Goal: Task Accomplishment & Management: Manage account settings

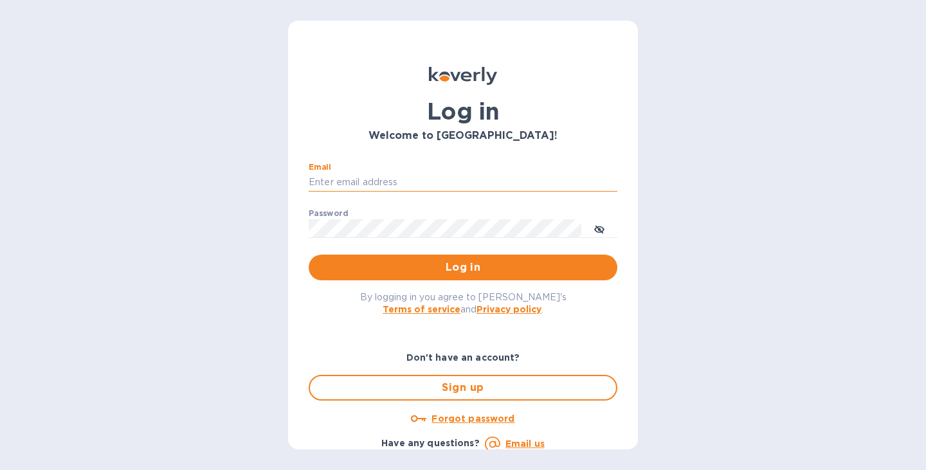
click at [388, 192] on input "Email" at bounding box center [463, 182] width 309 height 19
type input "rammsolutions8@gmail.com"
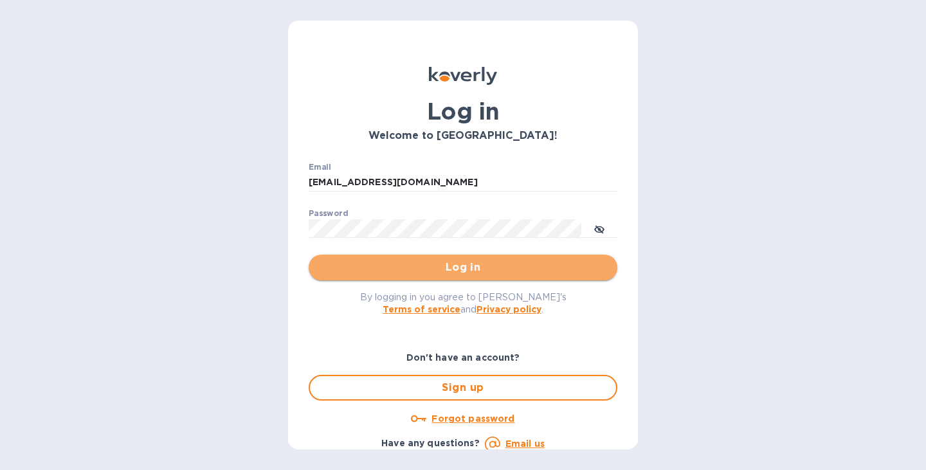
click at [483, 272] on span "Log in" at bounding box center [463, 267] width 288 height 15
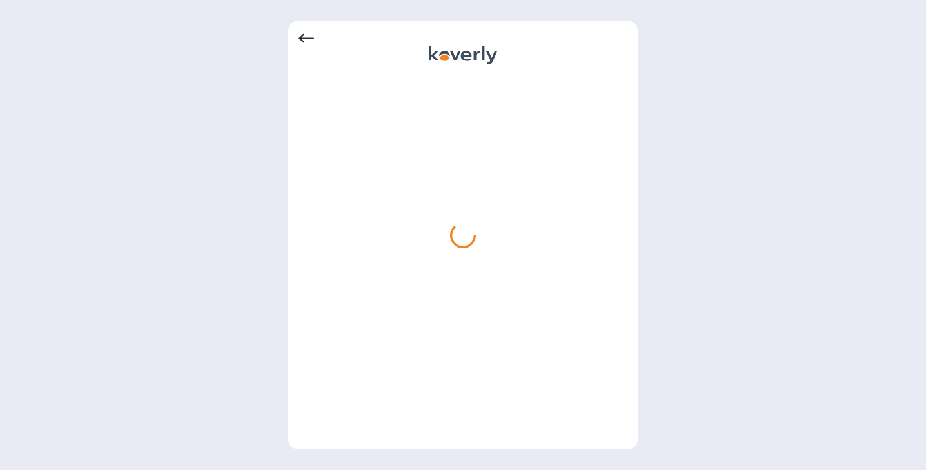
click at [306, 38] on icon at bounding box center [306, 38] width 15 height 9
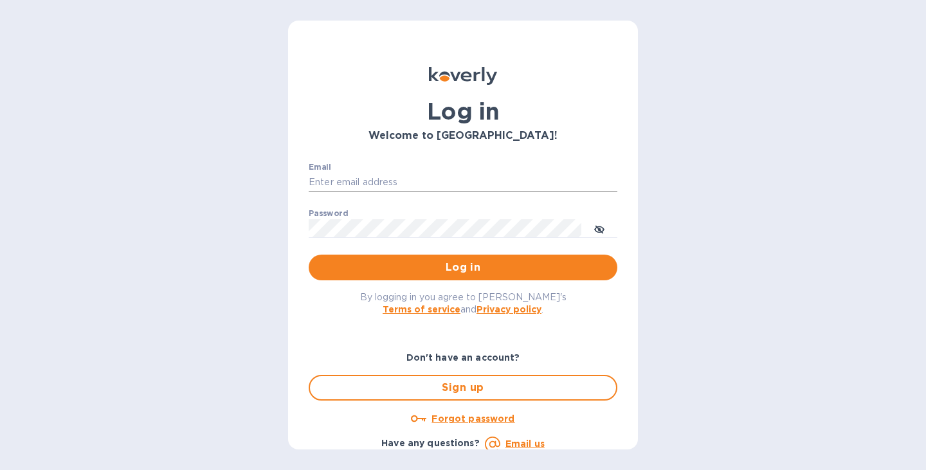
click at [416, 189] on input "Email" at bounding box center [463, 182] width 309 height 19
type input "[EMAIL_ADDRESS][DOMAIN_NAME]"
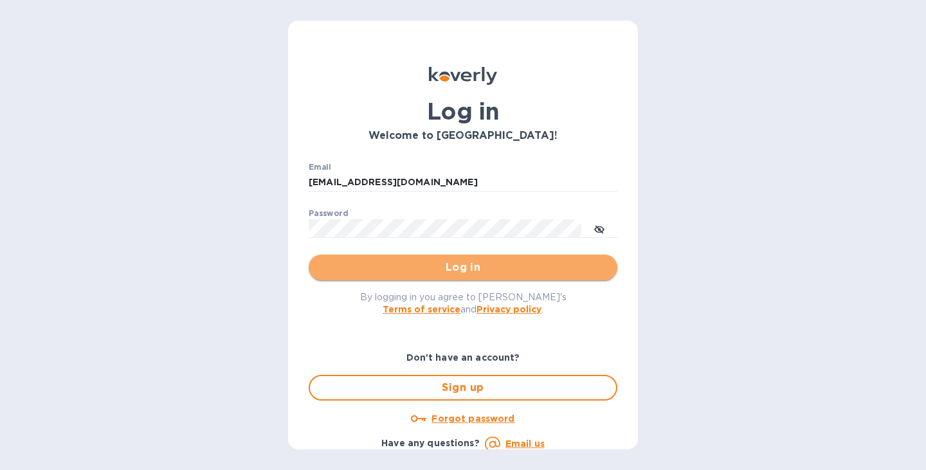
click at [465, 265] on span "Log in" at bounding box center [463, 267] width 288 height 15
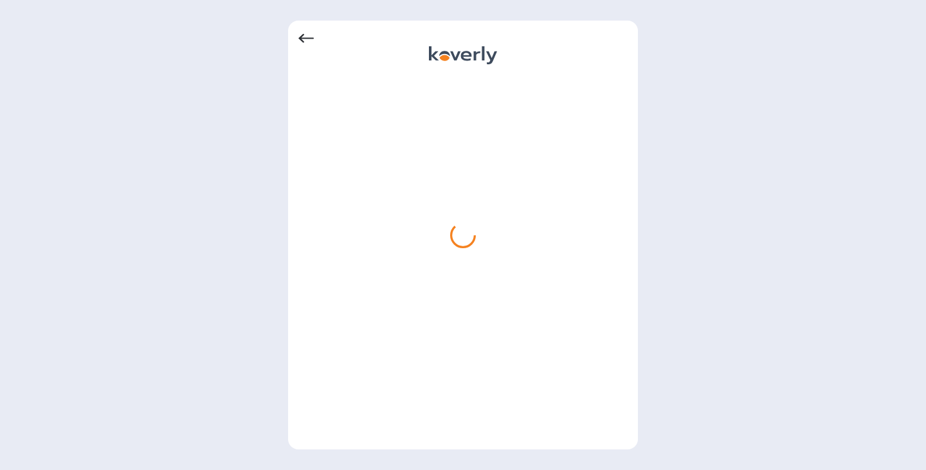
click at [306, 40] on icon at bounding box center [306, 38] width 15 height 15
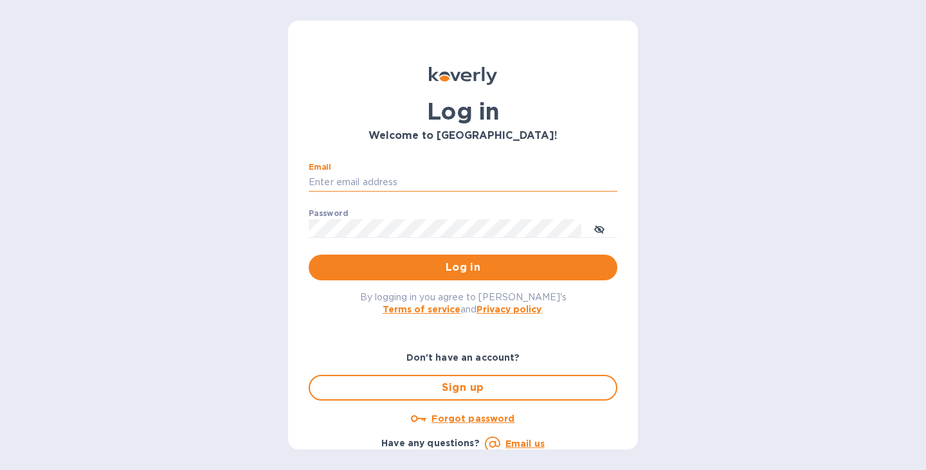
click at [362, 178] on input "Email" at bounding box center [463, 182] width 309 height 19
type input "rammsolutions8@gmail.com"
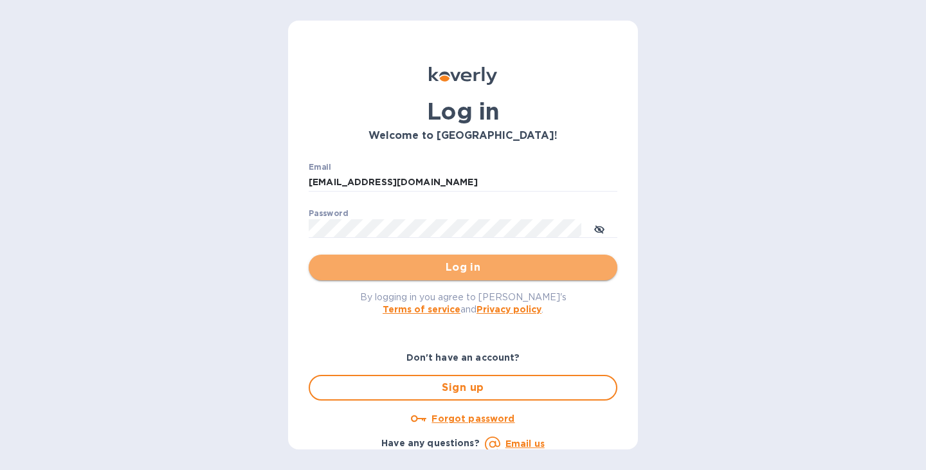
click at [490, 273] on span "Log in" at bounding box center [463, 267] width 288 height 15
